Goal: Task Accomplishment & Management: Manage account settings

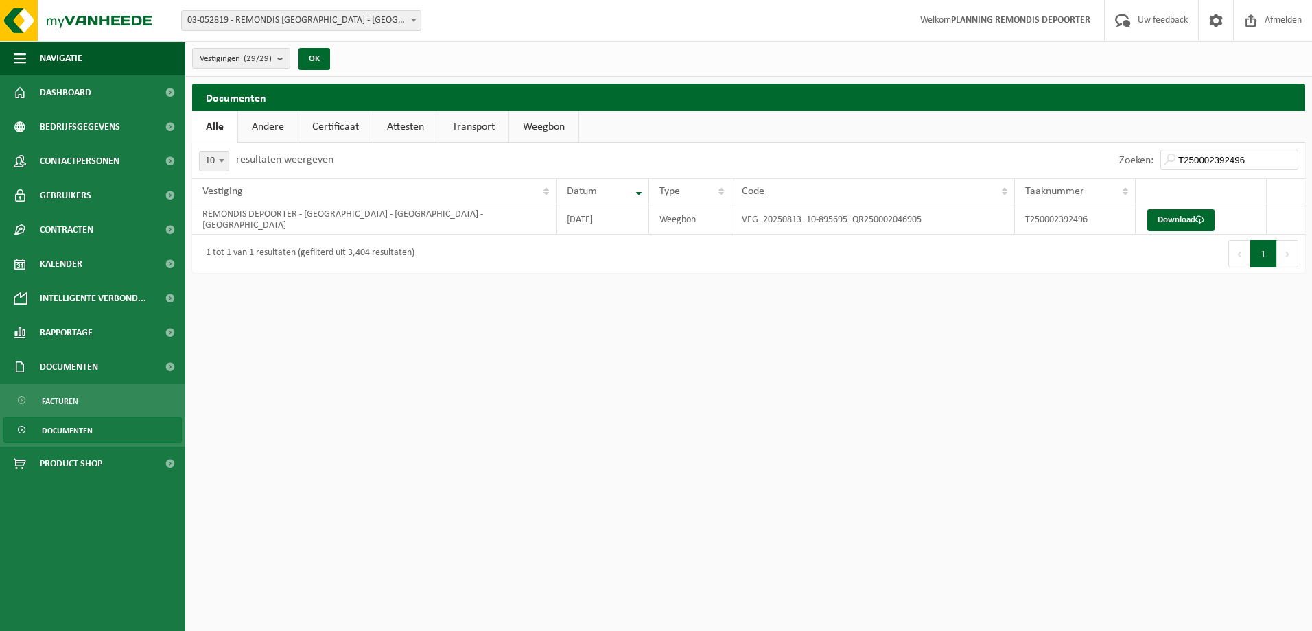
click at [1205, 155] on input "T250002392496" at bounding box center [1230, 160] width 138 height 21
click at [1183, 224] on link "Download" at bounding box center [1181, 220] width 67 height 22
click at [1222, 160] on input "T250002379270" at bounding box center [1230, 160] width 138 height 21
paste input "2"
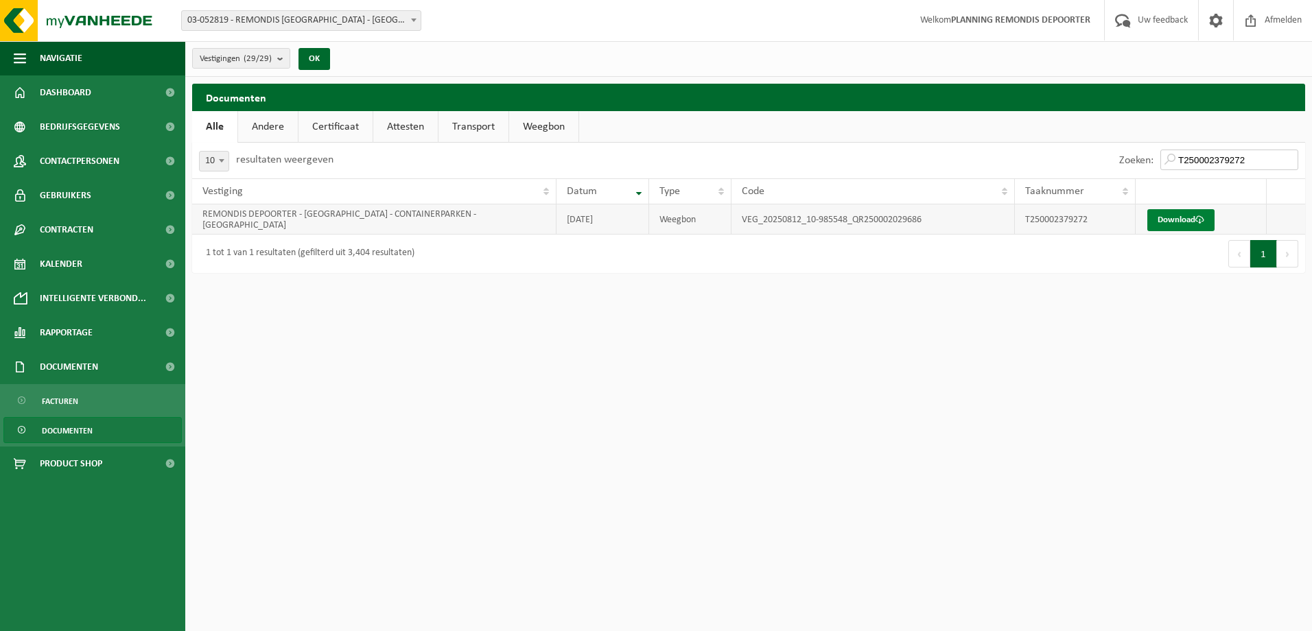
type input "T250002379272"
click at [1172, 215] on link "Download" at bounding box center [1181, 220] width 67 height 22
drag, startPoint x: 71, startPoint y: 90, endPoint x: 91, endPoint y: 90, distance: 19.9
click at [71, 90] on span "Dashboard" at bounding box center [65, 93] width 51 height 34
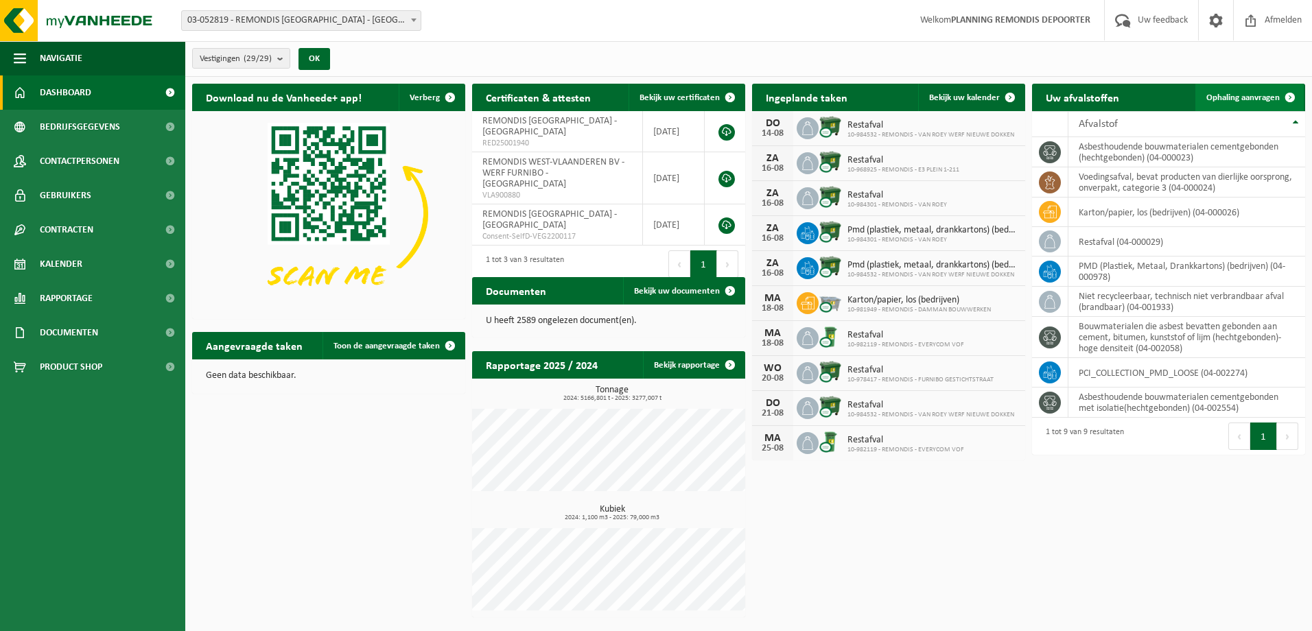
click at [1240, 91] on link "Ophaling aanvragen" at bounding box center [1250, 97] width 108 height 27
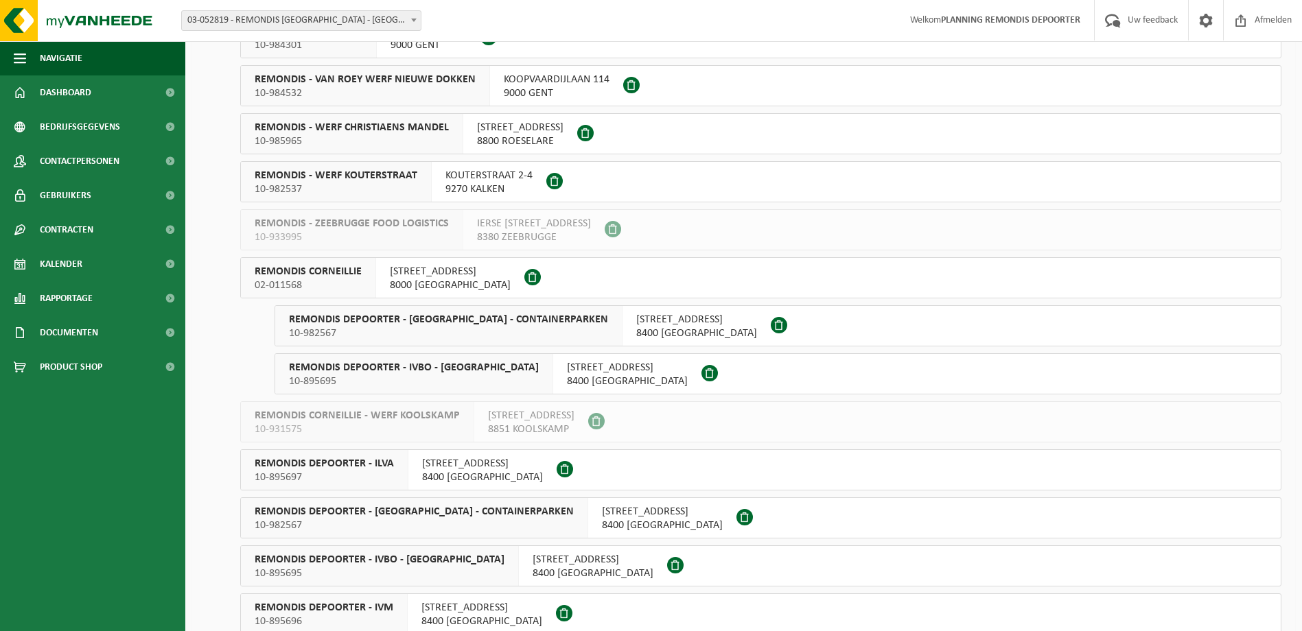
scroll to position [686, 0]
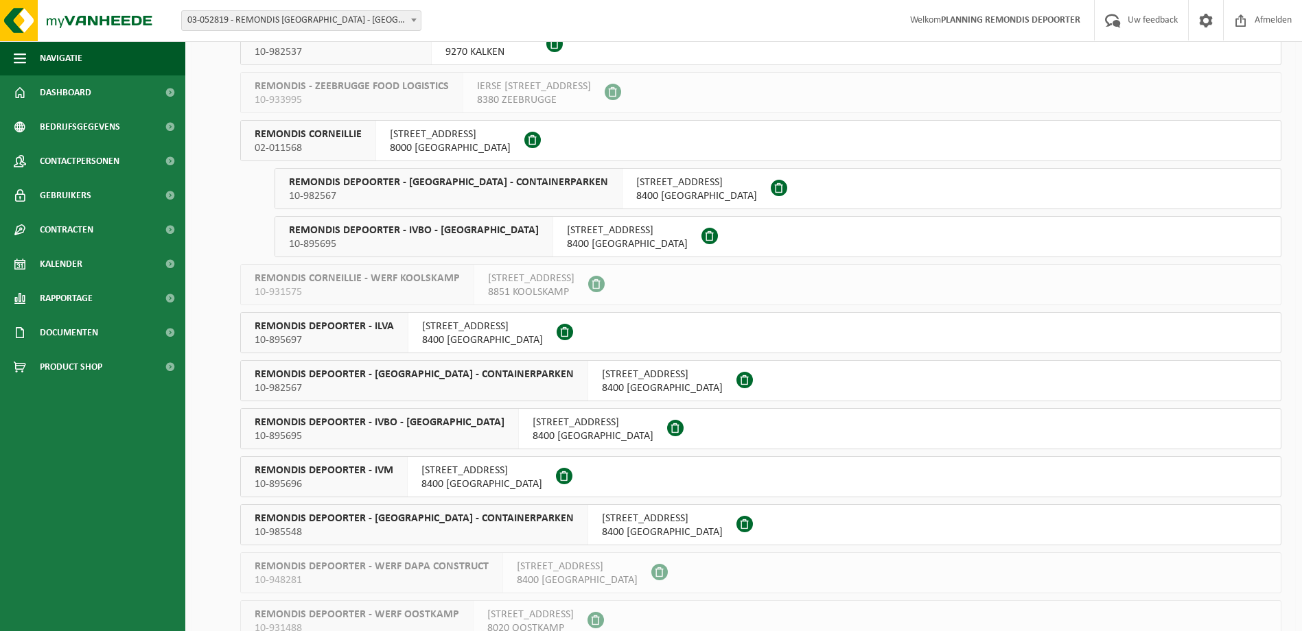
click at [382, 330] on span "REMONDIS DEPOORTER - ILVA" at bounding box center [324, 327] width 139 height 14
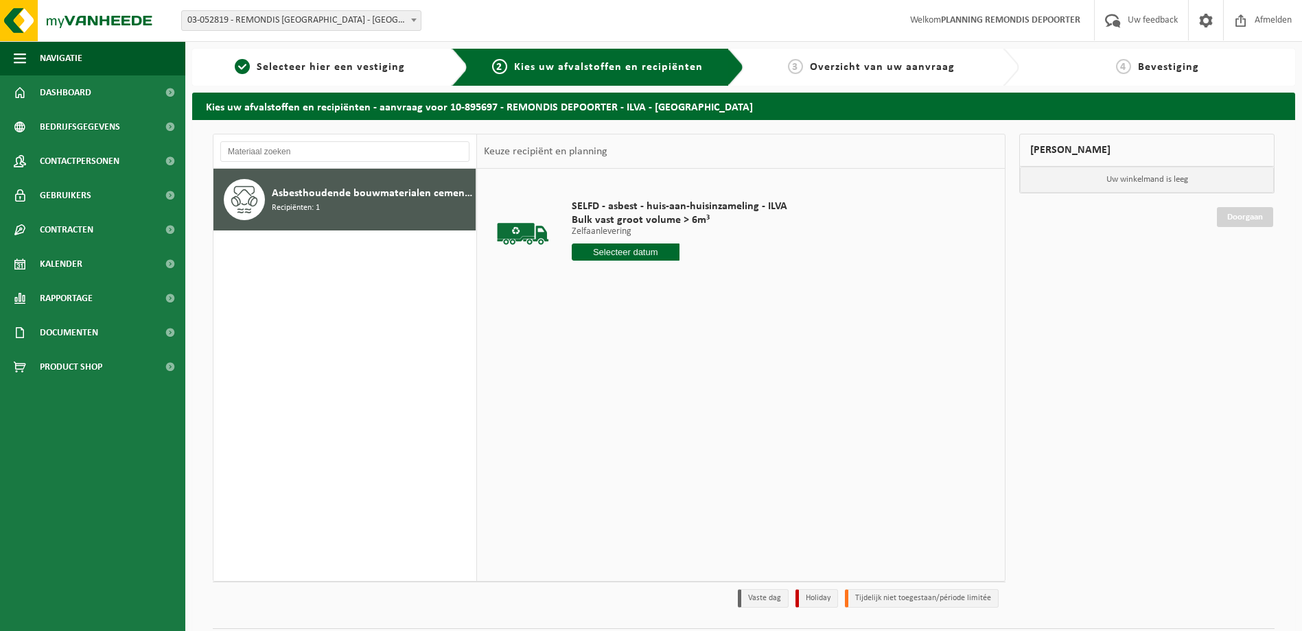
click at [616, 251] on input "text" at bounding box center [626, 252] width 108 height 17
click at [581, 396] on div "18" at bounding box center [584, 396] width 24 height 22
type input "Van 2025-08-18"
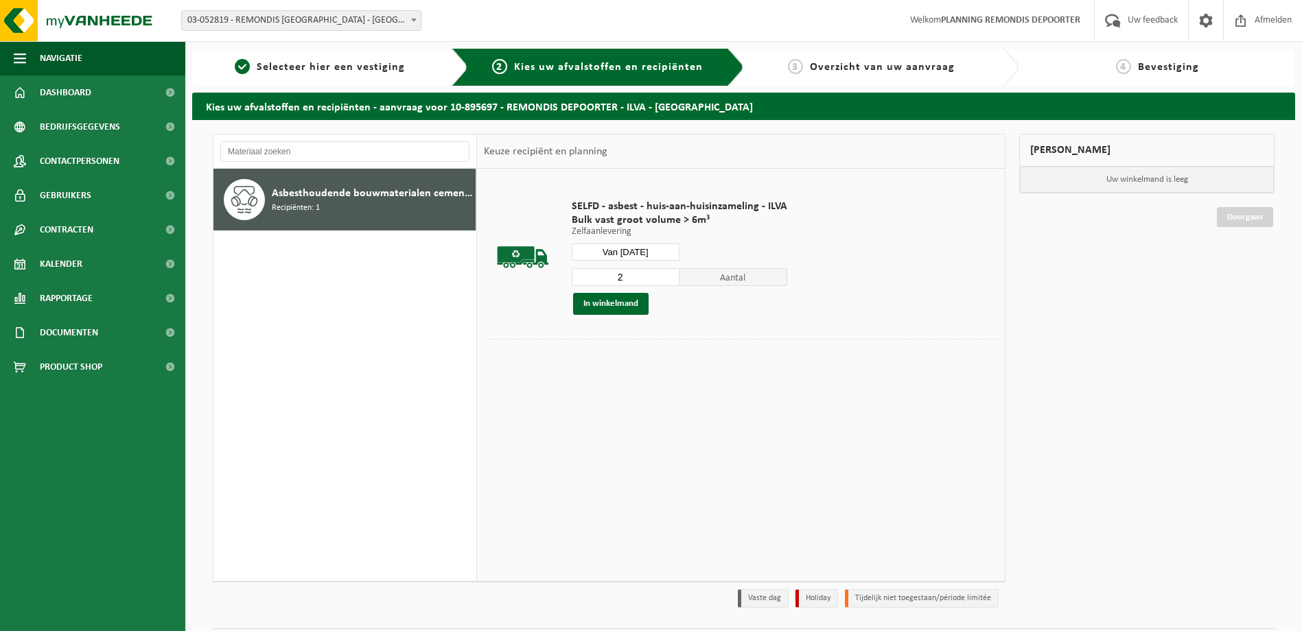
type input "2"
click at [665, 275] on input "2" at bounding box center [626, 277] width 108 height 18
click at [627, 298] on button "In winkelmand" at bounding box center [611, 304] width 76 height 22
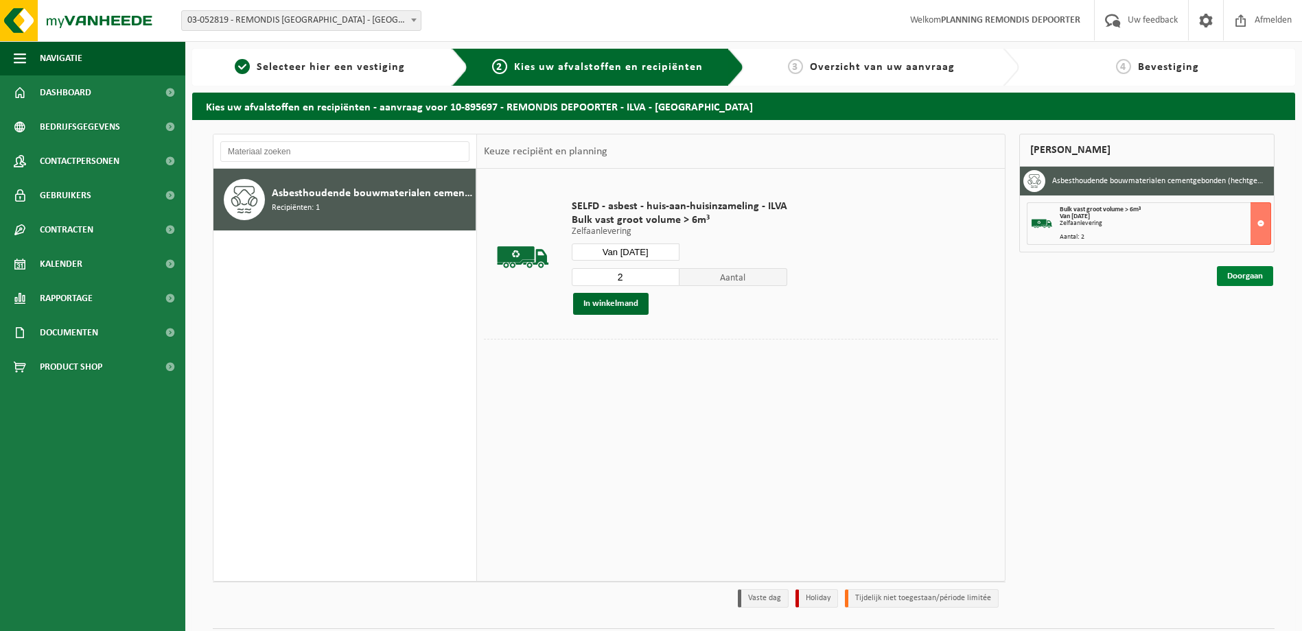
click at [1240, 275] on link "Doorgaan" at bounding box center [1245, 276] width 56 height 20
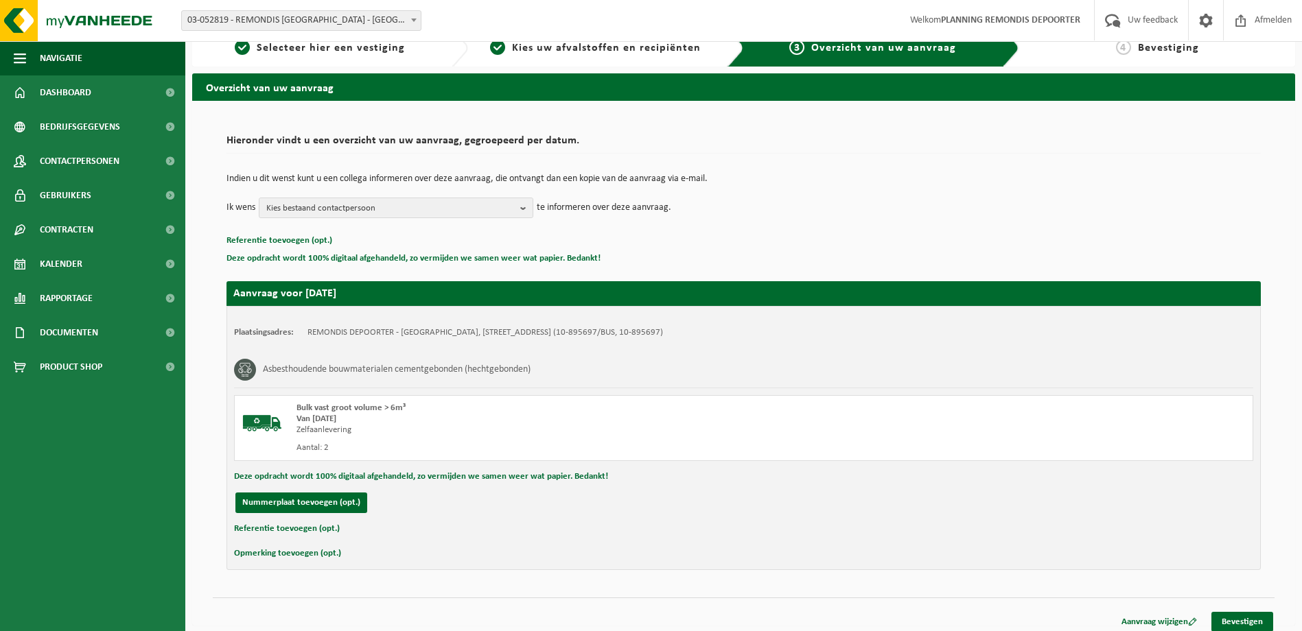
scroll to position [27, 0]
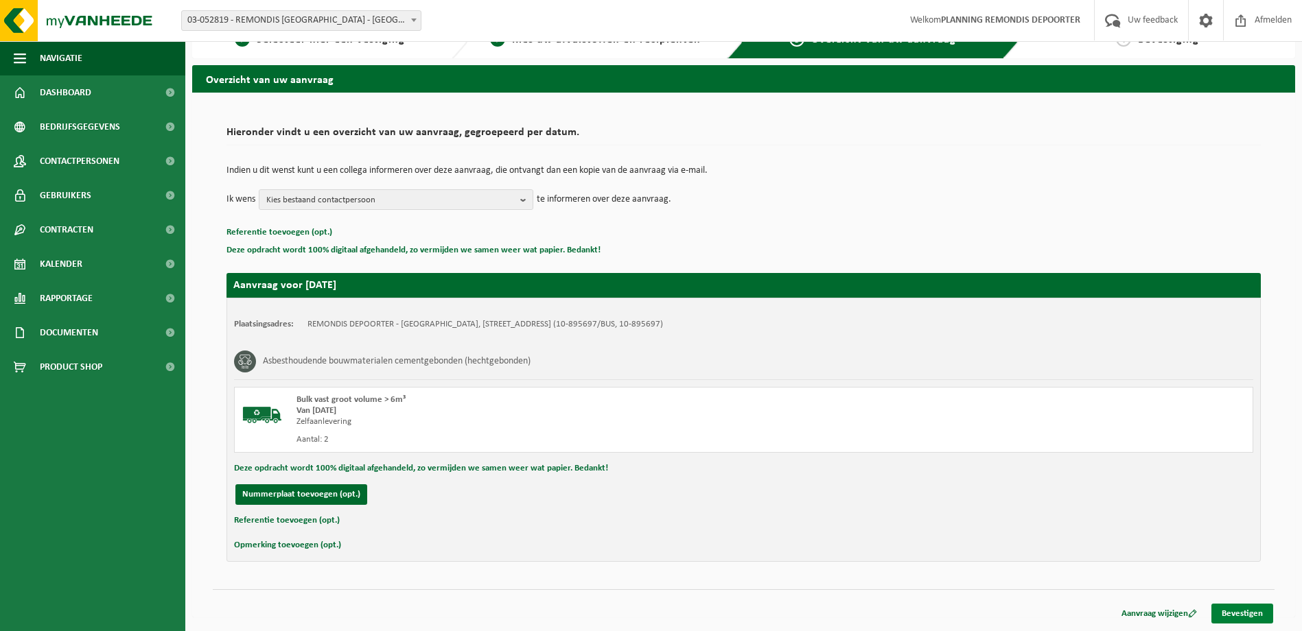
click at [1239, 614] on link "Bevestigen" at bounding box center [1242, 614] width 62 height 20
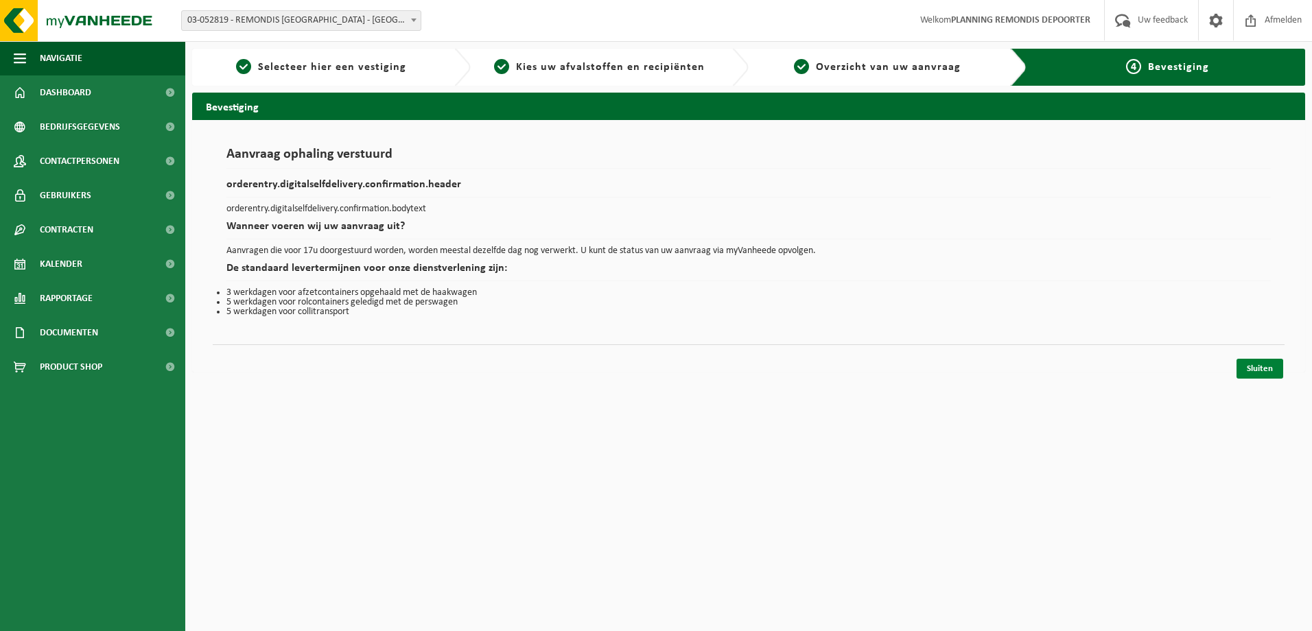
click at [1267, 375] on link "Sluiten" at bounding box center [1260, 369] width 47 height 20
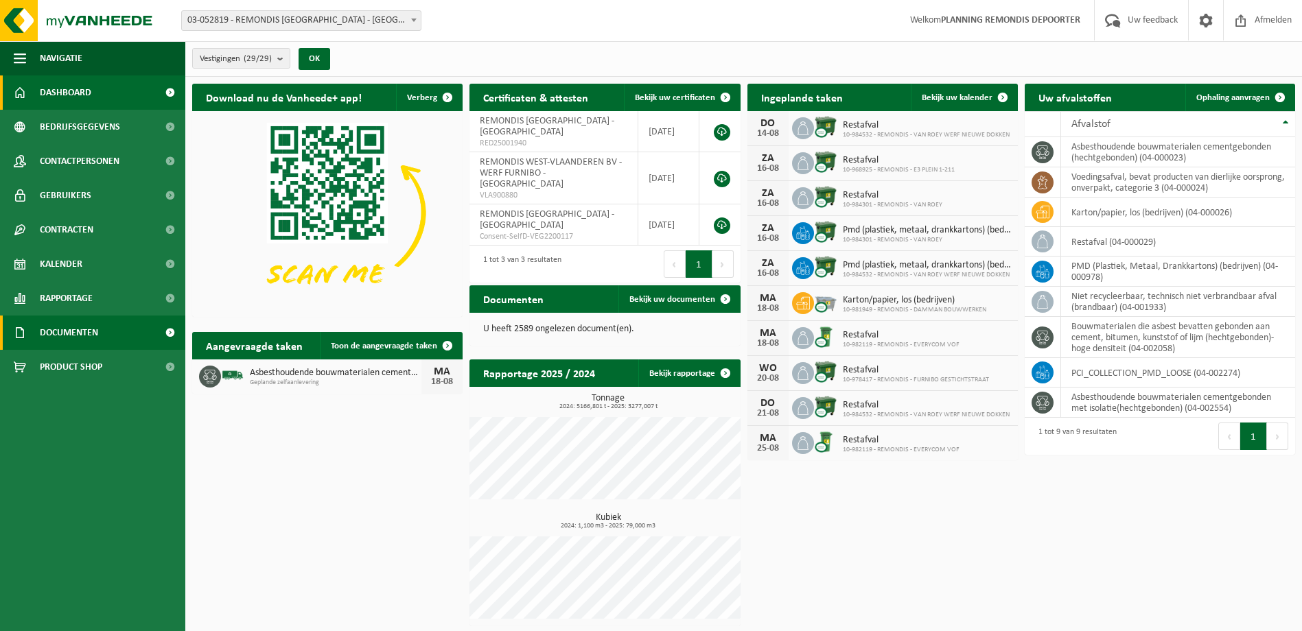
click at [67, 338] on span "Documenten" at bounding box center [69, 333] width 58 height 34
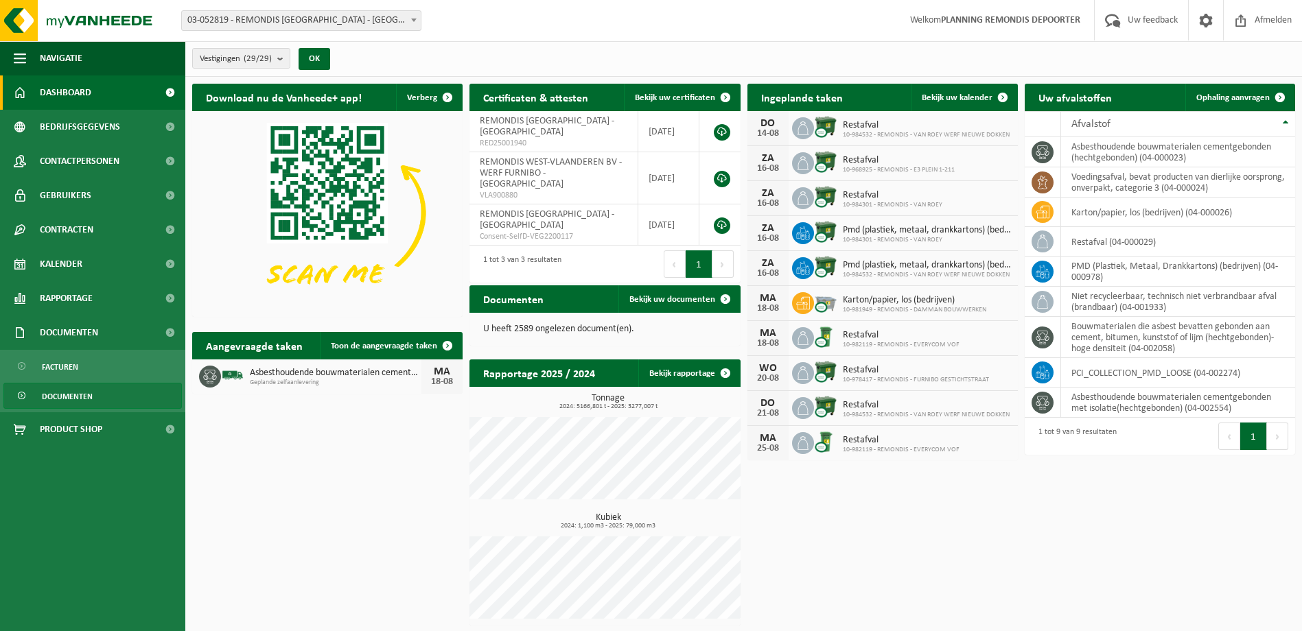
click at [77, 397] on span "Documenten" at bounding box center [67, 397] width 51 height 26
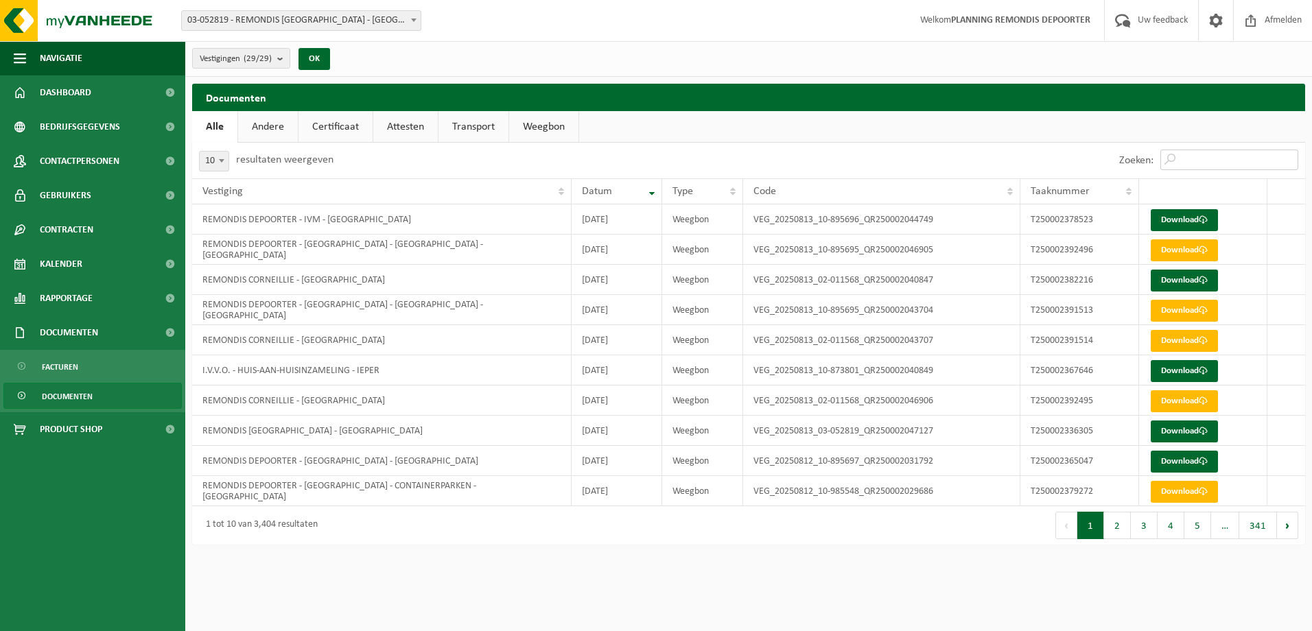
click at [1213, 156] on input "Zoeken:" at bounding box center [1230, 160] width 138 height 21
paste input "18381858738"
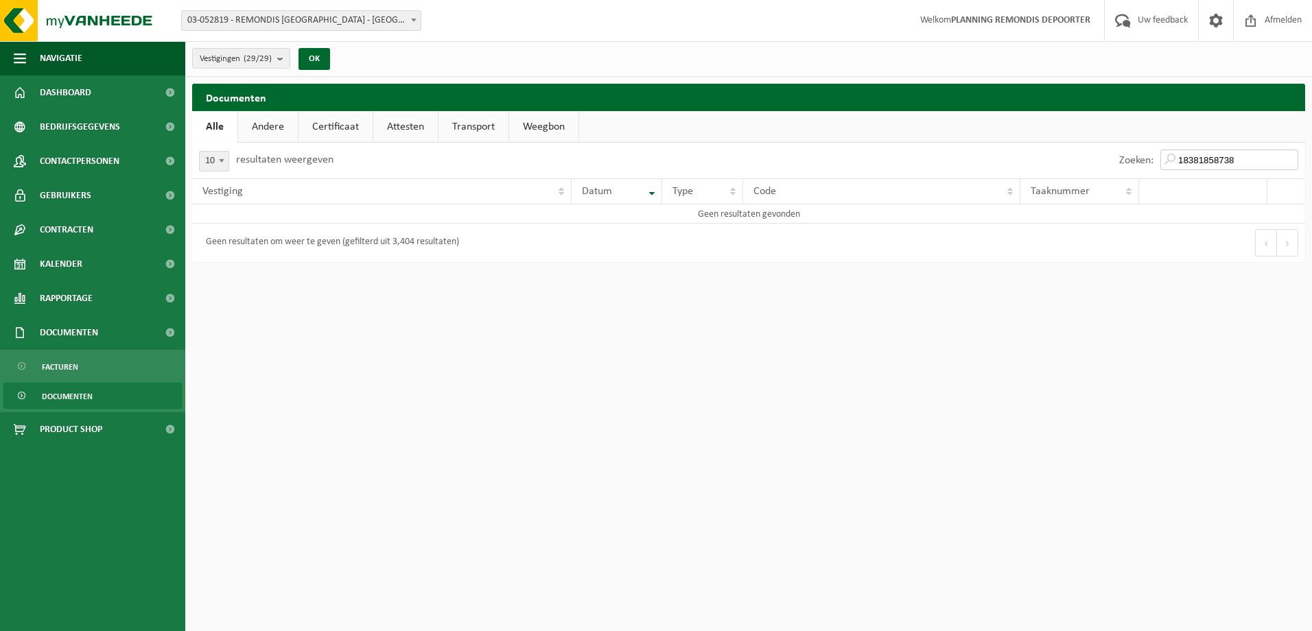
click at [1200, 155] on input "18381858738" at bounding box center [1230, 160] width 138 height 21
paste input "T250002367646"
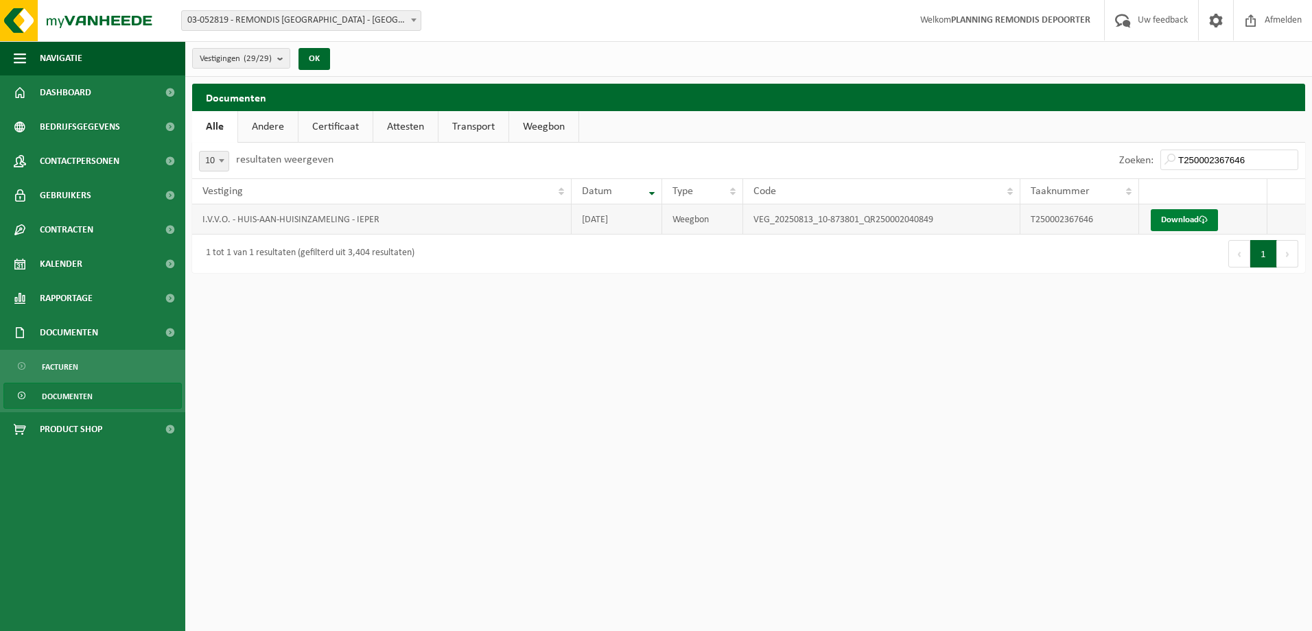
click at [1172, 220] on link "Download" at bounding box center [1184, 220] width 67 height 22
click at [1216, 155] on input "T250002367646" at bounding box center [1230, 160] width 138 height 21
paste input "8221"
type input "T250002382216"
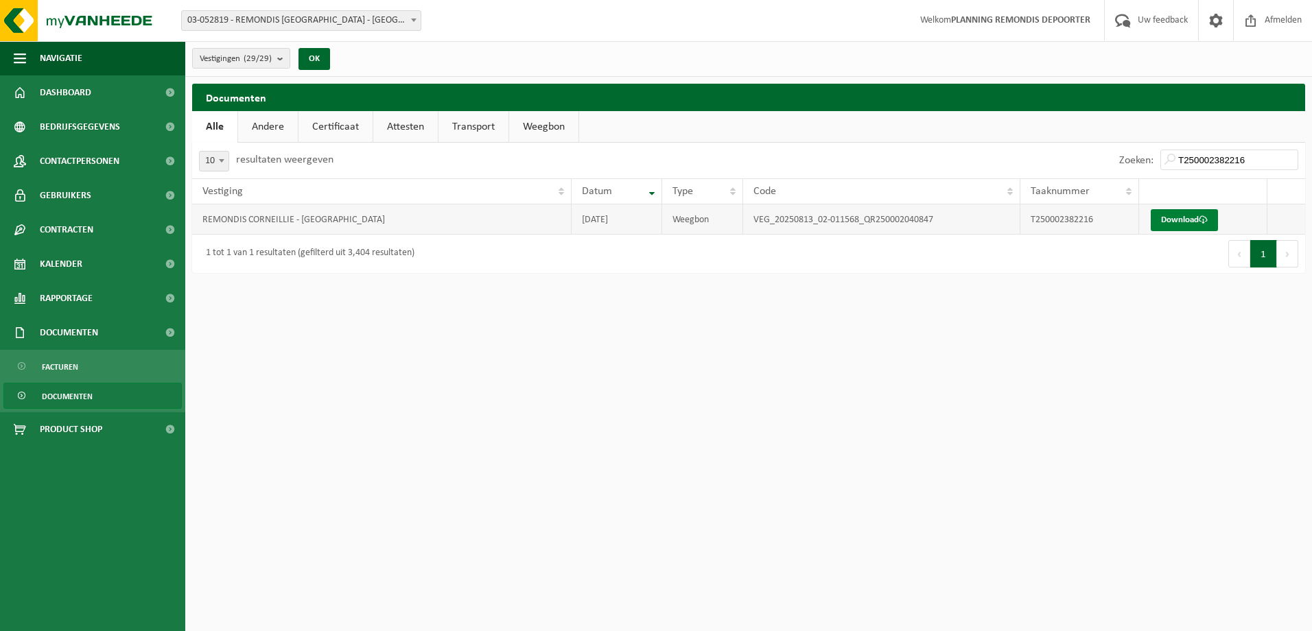
click at [1193, 216] on link "Download" at bounding box center [1184, 220] width 67 height 22
